Goal: Task Accomplishment & Management: Manage account settings

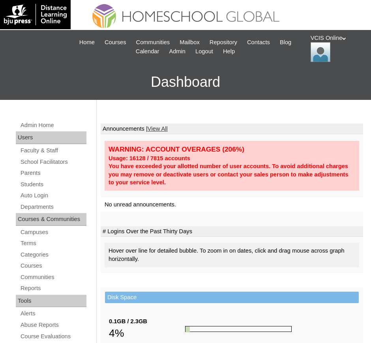
click at [267, 75] on h3 "Dashboard" at bounding box center [185, 81] width 363 height 35
click at [42, 181] on link "Students" at bounding box center [53, 184] width 67 height 10
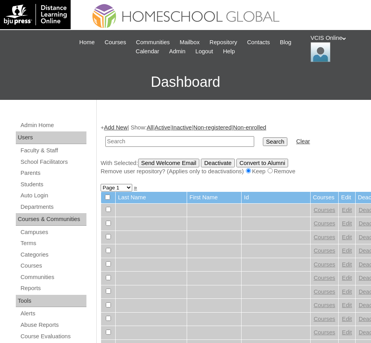
click at [34, 183] on link "Students" at bounding box center [53, 184] width 67 height 10
click at [170, 136] on input "text" at bounding box center [179, 141] width 149 height 11
type input "VCIS007-3A-SA2025"
click at [263, 137] on input "Search" at bounding box center [275, 141] width 24 height 9
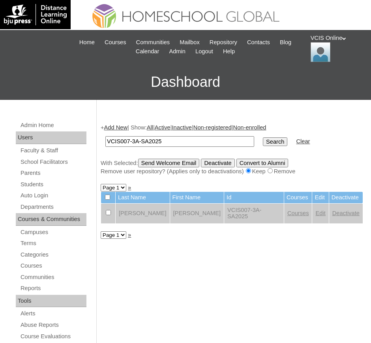
click at [332, 210] on link "Deactivate" at bounding box center [345, 213] width 27 height 6
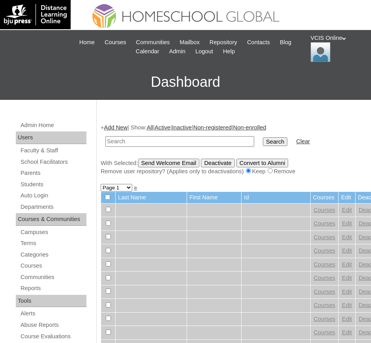
click at [318, 157] on div "+ Add New | Show: All | Active | Inactive | Non-registered | Non-enrolled Searc…" at bounding box center [232, 149] width 262 height 52
click at [179, 140] on input "text" at bounding box center [179, 141] width 149 height 11
paste input "VCIS001-3A-SA2025"
drag, startPoint x: 129, startPoint y: 140, endPoint x: -106, endPoint y: 164, distance: 235.8
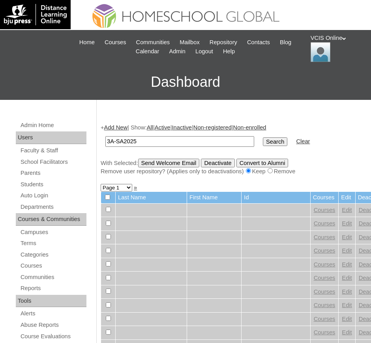
type input "3A-SA2025"
click at [263, 137] on input "Search" at bounding box center [275, 141] width 24 height 9
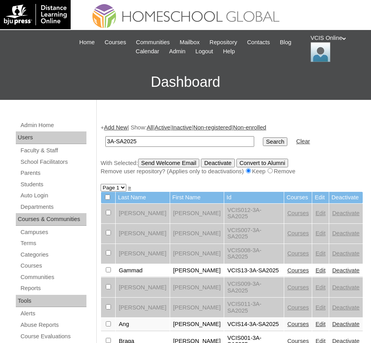
click at [310, 163] on div "With Selected: Send Welcome Email Deactivate Convert to Alumni Remove user repo…" at bounding box center [232, 167] width 262 height 17
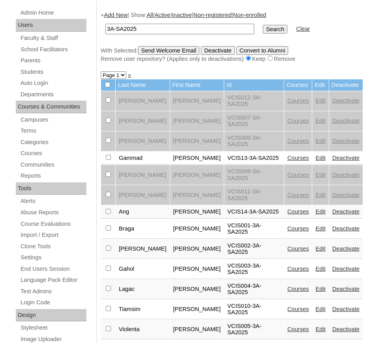
scroll to position [115, 0]
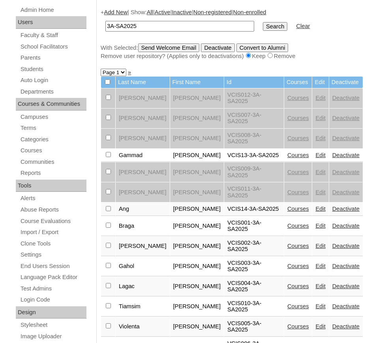
click at [209, 315] on div "+ Add New | Show: All | Active | Inactive | Non-registered | Non-enrolled 3A-SA…" at bounding box center [230, 264] width 266 height 528
click at [162, 24] on input "3A-SA2025" at bounding box center [179, 26] width 149 height 11
click at [107, 28] on input "3A-SA2025" at bounding box center [179, 26] width 149 height 11
drag, startPoint x: 113, startPoint y: 28, endPoint x: 159, endPoint y: 11, distance: 49.7
click at [114, 28] on input "3A-SA2025" at bounding box center [179, 26] width 149 height 11
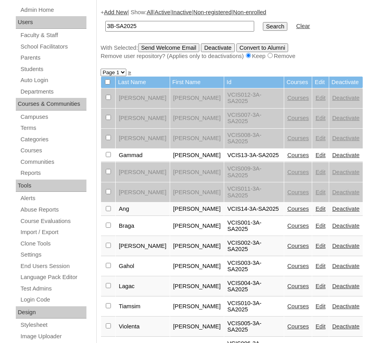
type input "3B-SA2025"
click at [263, 22] on input "Search" at bounding box center [275, 26] width 24 height 9
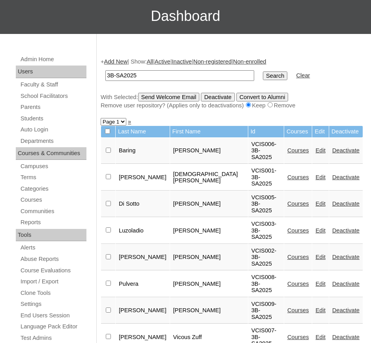
scroll to position [66, 0]
click at [110, 72] on input "3B-SA2025" at bounding box center [179, 75] width 149 height 11
type input "4A-SA2025"
click at [263, 71] on input "Search" at bounding box center [275, 75] width 24 height 9
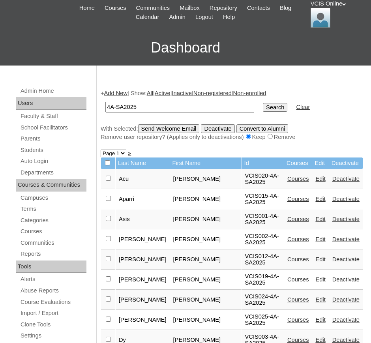
scroll to position [13, 0]
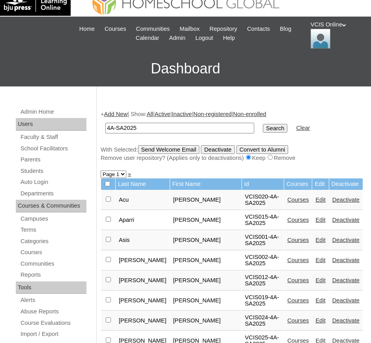
click at [113, 129] on input "4A-SA2025" at bounding box center [179, 128] width 149 height 11
type input "4B-SA2025"
click at [263, 124] on input "Search" at bounding box center [275, 128] width 24 height 9
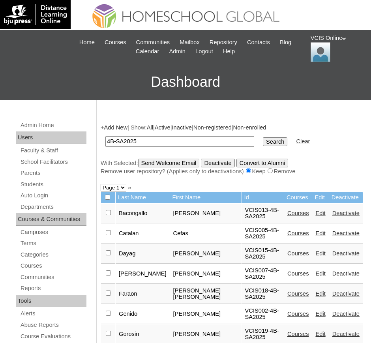
click at [110, 140] on input "4B-SA2025" at bounding box center [179, 141] width 149 height 11
type input "4C-SA2025"
click at [263, 137] on input "Search" at bounding box center [275, 141] width 24 height 9
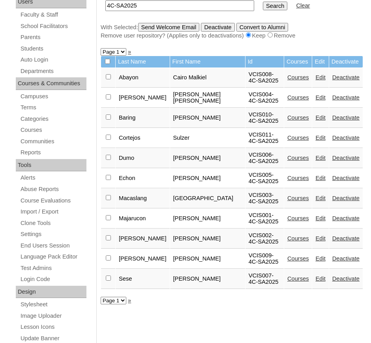
scroll to position [99, 0]
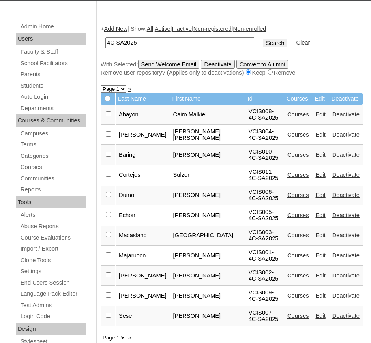
drag, startPoint x: 113, startPoint y: 43, endPoint x: 98, endPoint y: 43, distance: 15.0
click at [98, 43] on div "+ Add New | Show: All | Active | Inactive | Non-registered | Non-enrolled 4C-SA…" at bounding box center [230, 281] width 266 height 528
type input "5A-SA2025"
click at [263, 39] on input "Search" at bounding box center [275, 43] width 24 height 9
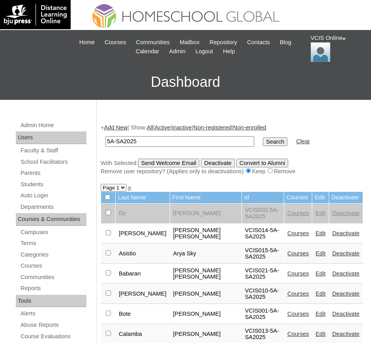
click at [340, 136] on form "5A-SA2025 Search Clear" at bounding box center [232, 141] width 262 height 20
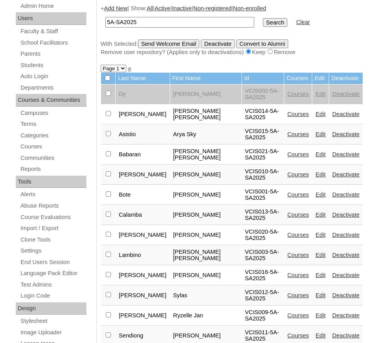
scroll to position [79, 0]
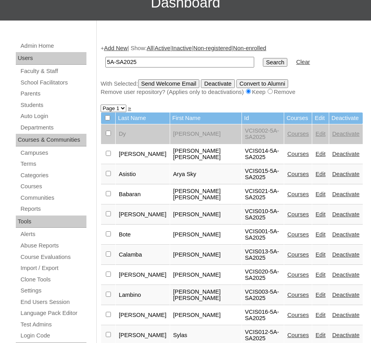
click at [111, 59] on input "5A-SA2025" at bounding box center [179, 62] width 149 height 11
type input "5b-SA2025"
click at [263, 58] on input "Search" at bounding box center [275, 62] width 24 height 9
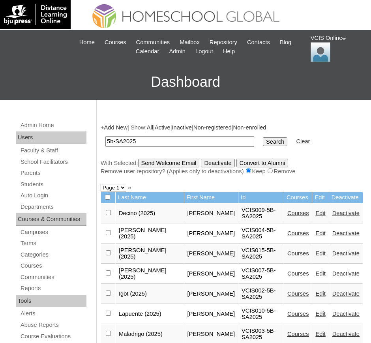
click at [111, 141] on input "5b-SA2025" at bounding box center [179, 141] width 149 height 11
type input "5C-SA2025"
click at [263, 137] on input "Search" at bounding box center [275, 141] width 24 height 9
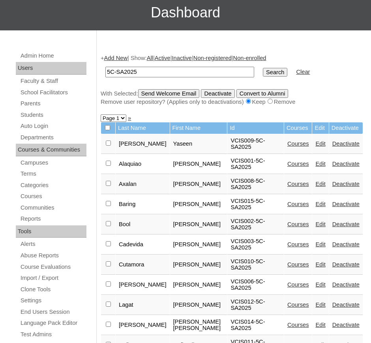
scroll to position [33, 0]
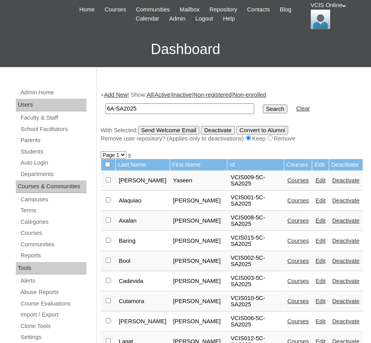
type input "6A-SA2025"
click at [263, 104] on input "Search" at bounding box center [275, 108] width 24 height 9
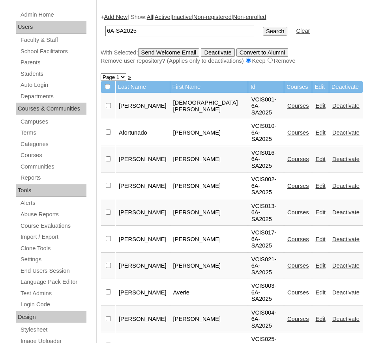
scroll to position [82, 0]
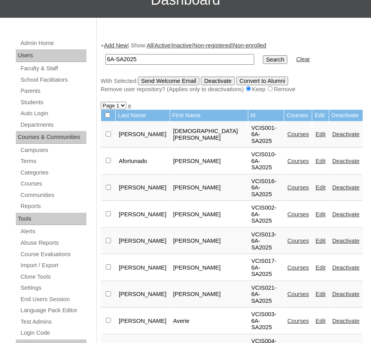
click at [114, 55] on input "6A-SA2025" at bounding box center [179, 59] width 149 height 11
type input "6B-SA2025"
click at [263, 55] on input "Search" at bounding box center [275, 59] width 24 height 9
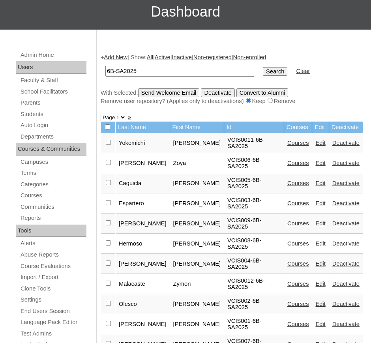
scroll to position [17, 0]
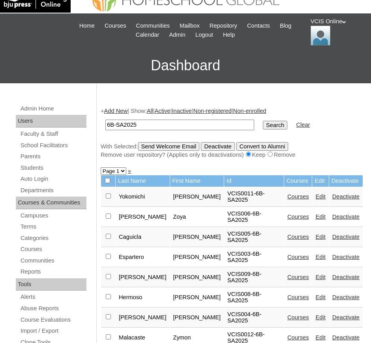
drag, startPoint x: 111, startPoint y: 124, endPoint x: 168, endPoint y: 110, distance: 59.0
click at [112, 124] on input "6B-SA2025" at bounding box center [179, 124] width 149 height 11
type input "6C-SA2025"
click at [263, 121] on input "Search" at bounding box center [275, 125] width 24 height 9
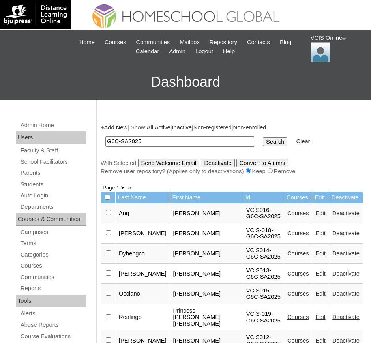
type input "G6C-SA2025"
click at [263, 137] on input "Search" at bounding box center [275, 141] width 24 height 9
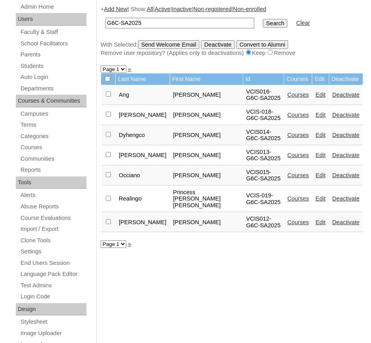
scroll to position [49, 0]
